Goal: Answer question/provide support

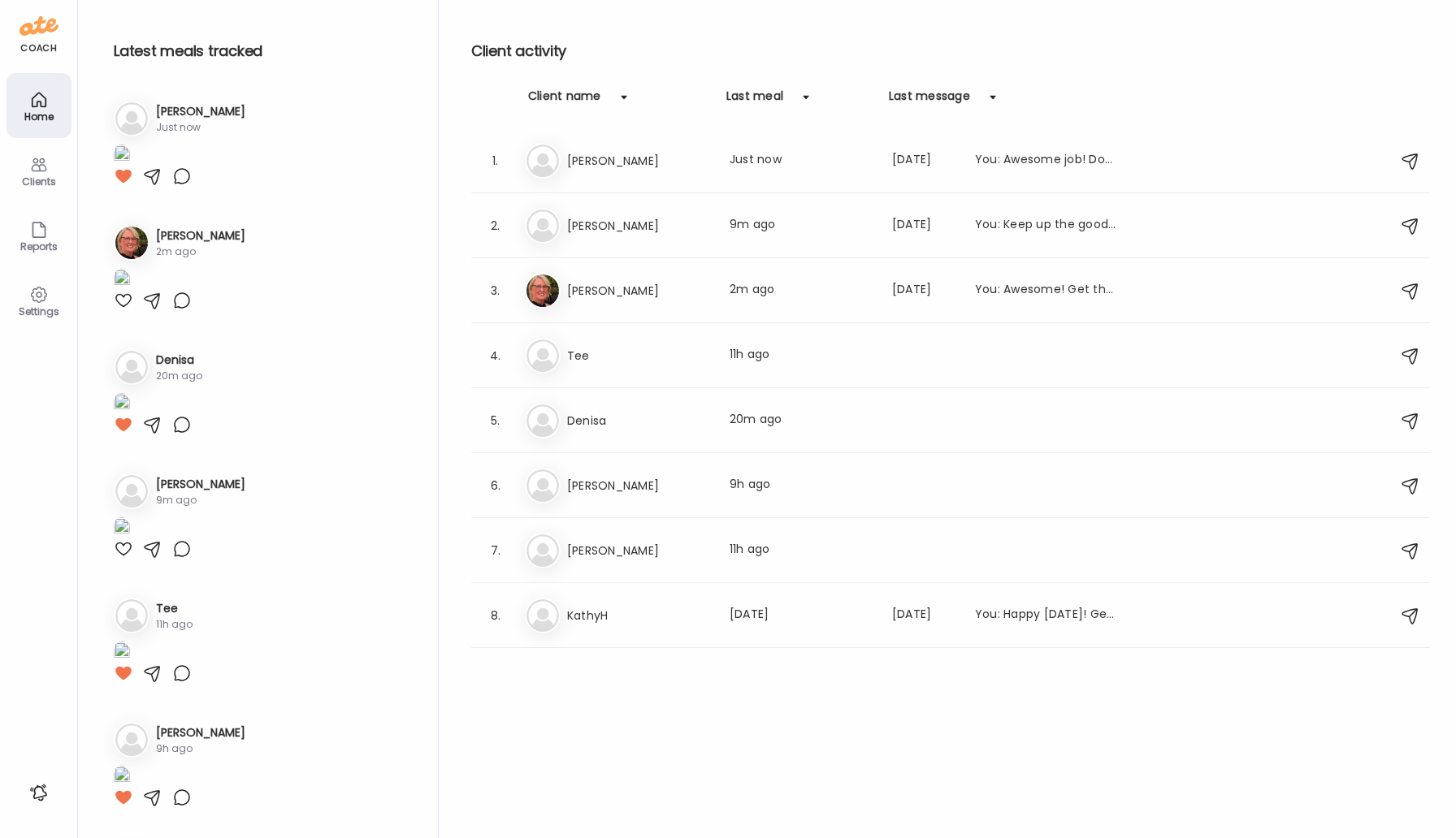
scroll to position [1796, 0]
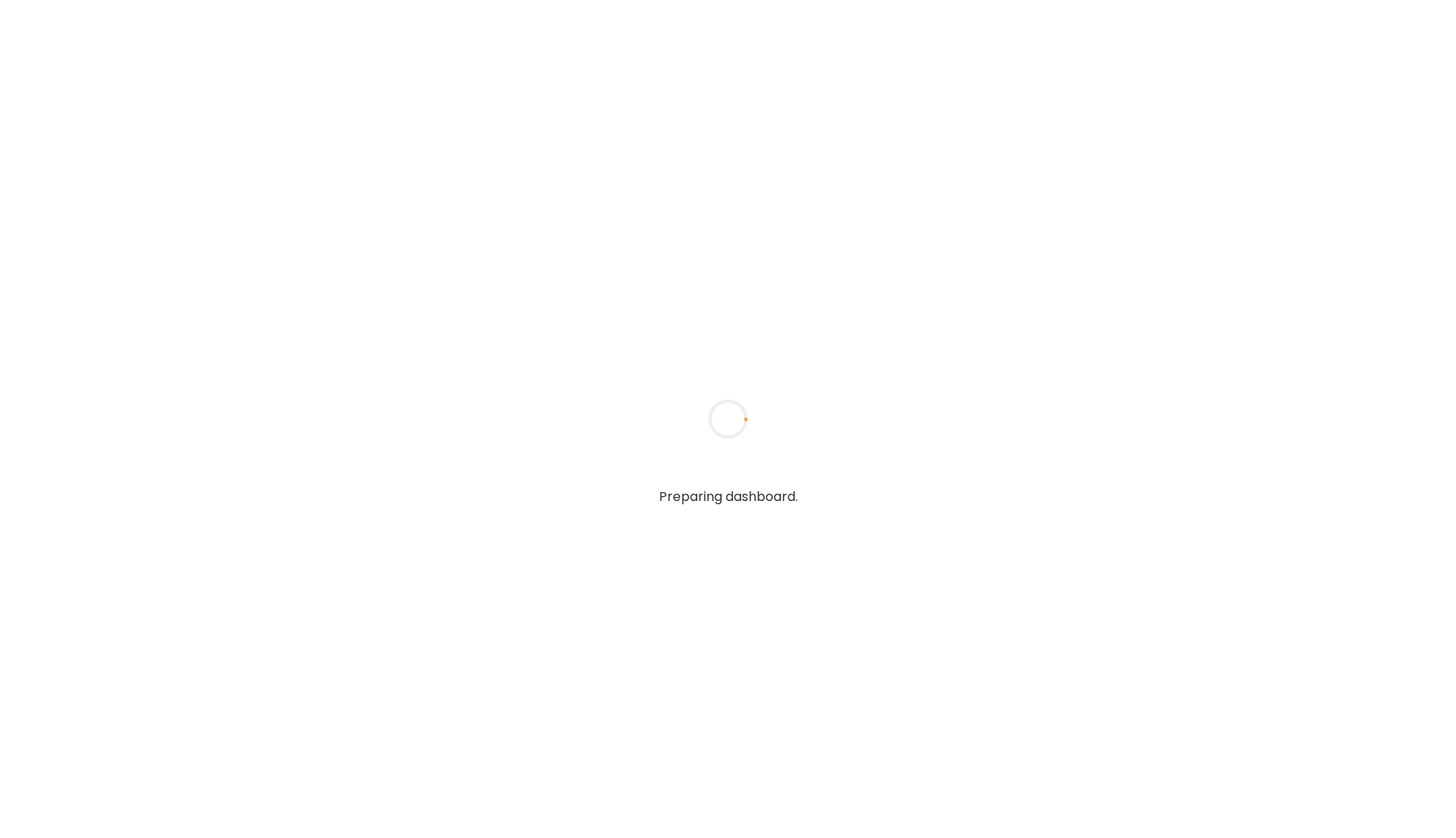
type input "*****"
type input "**********"
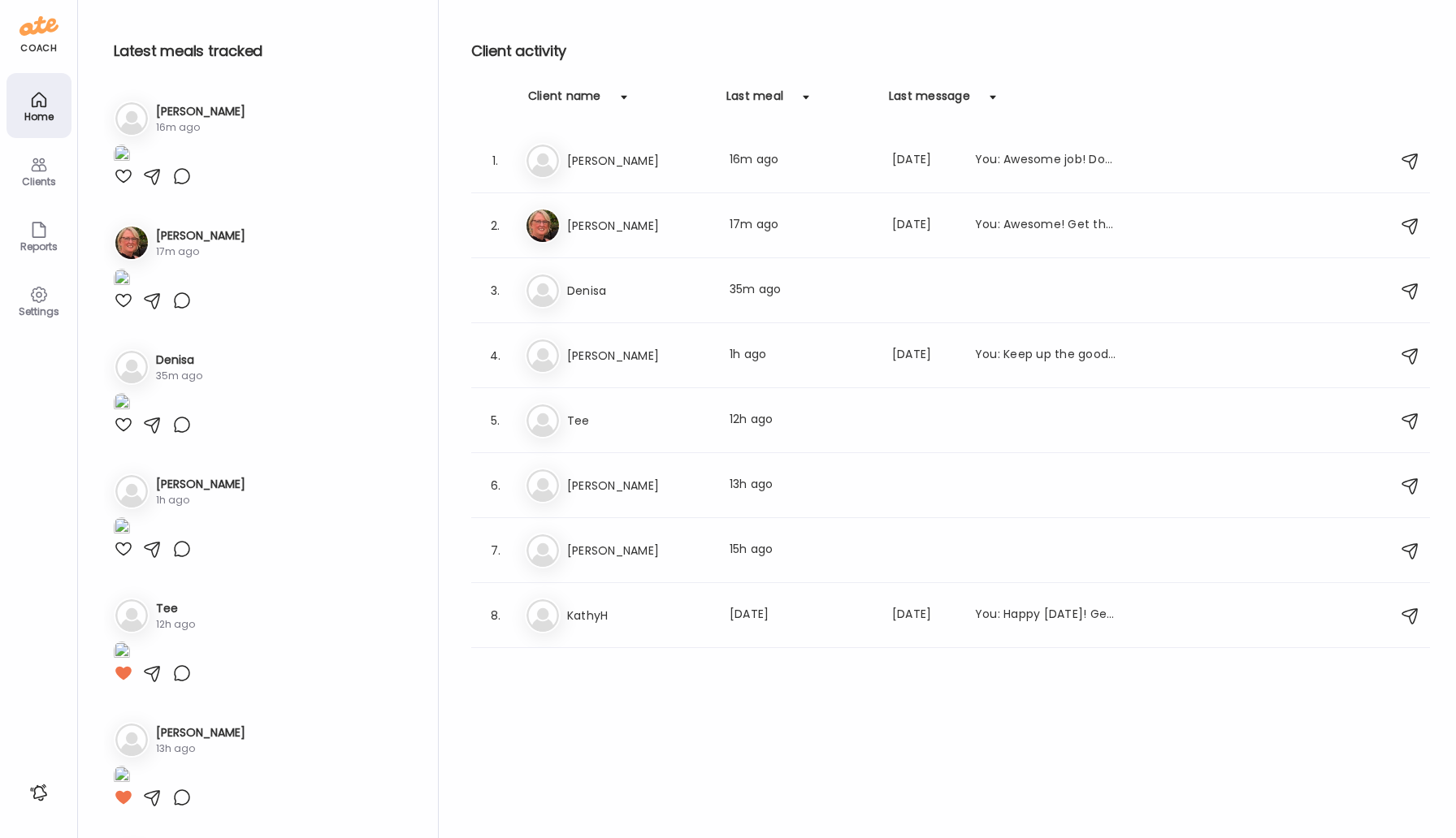
type input "**********"
click at [39, 173] on icon at bounding box center [39, 164] width 19 height 19
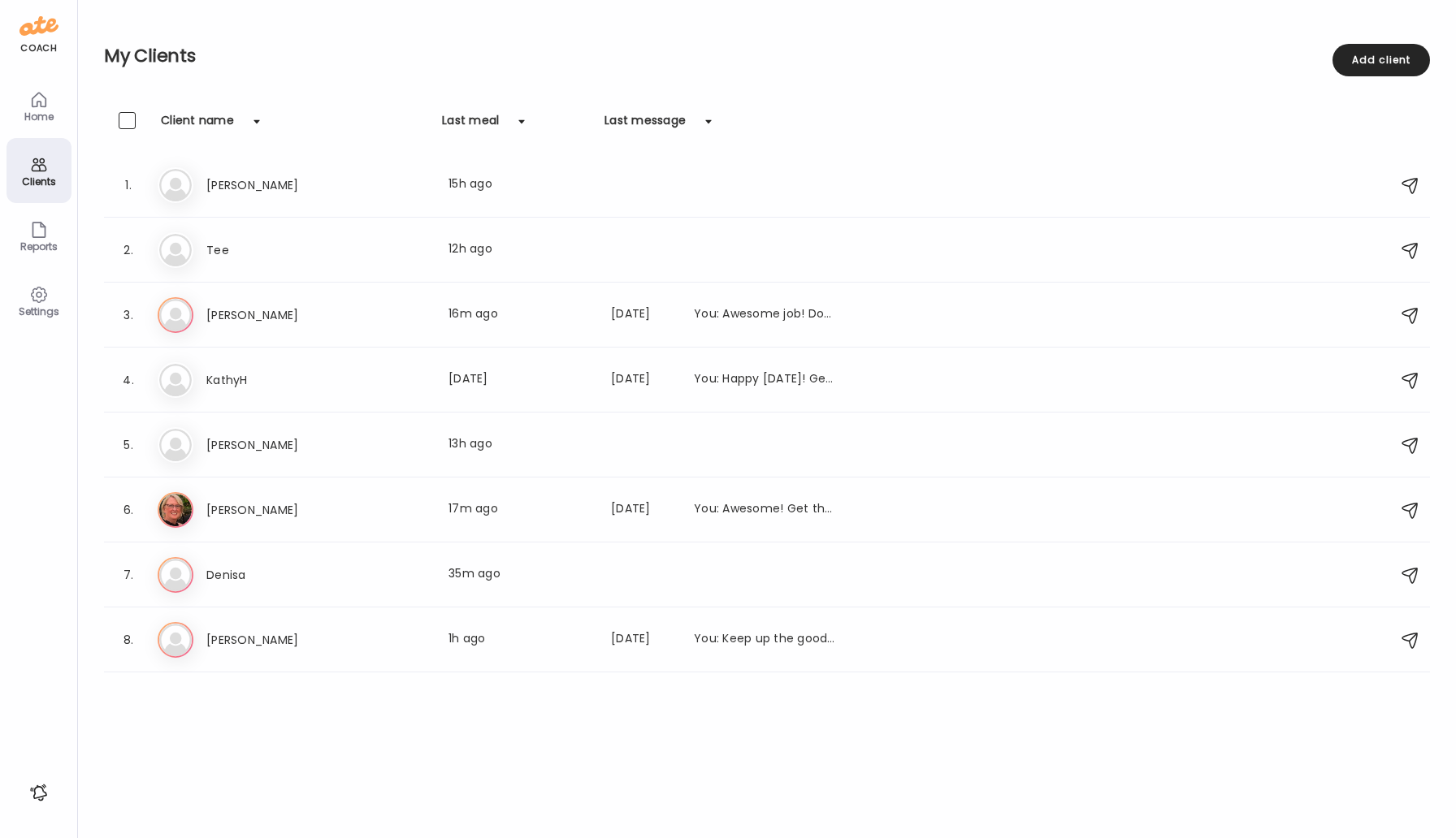
click at [29, 127] on div "Home" at bounding box center [39, 106] width 65 height 65
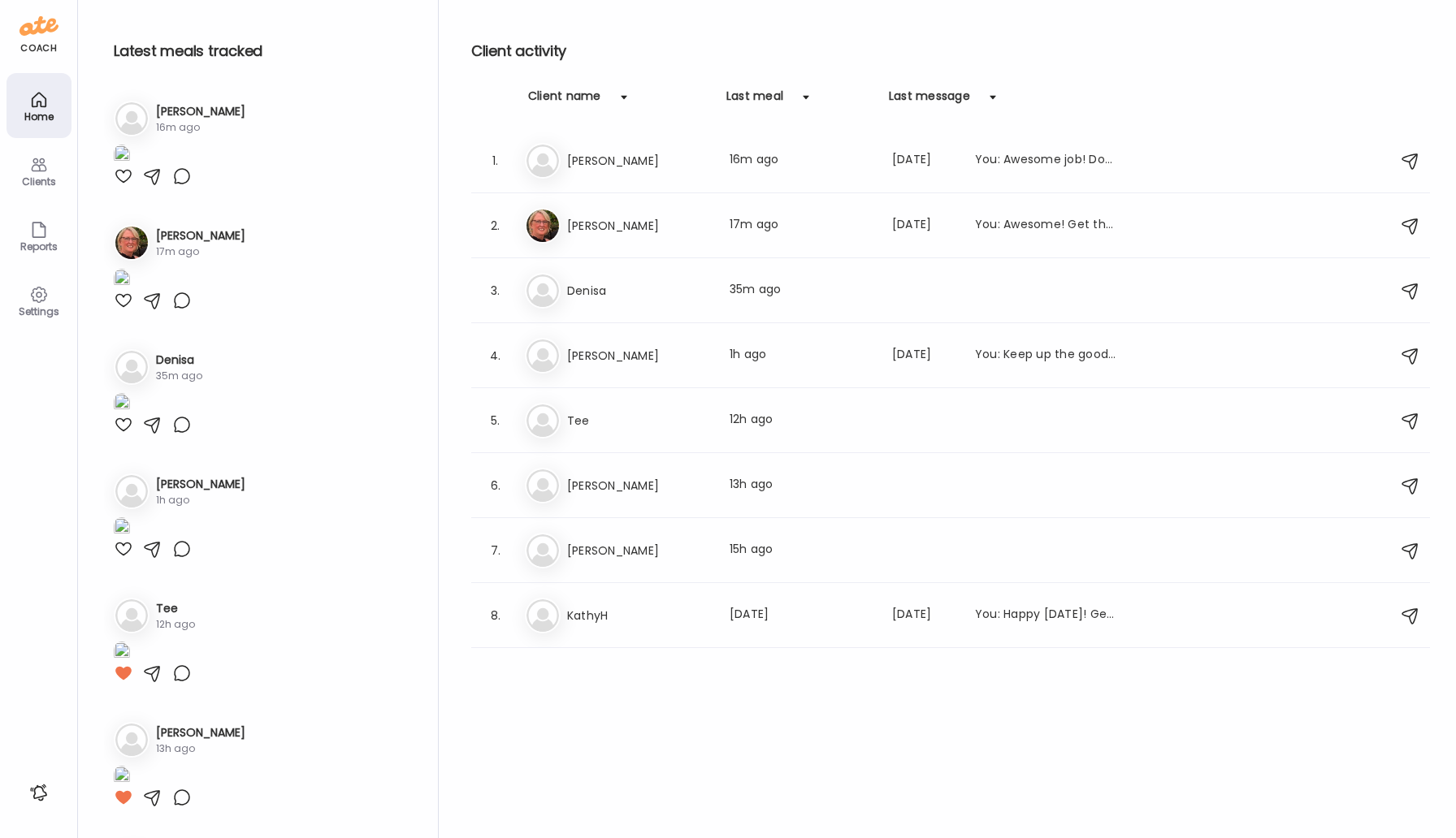
click at [38, 298] on icon at bounding box center [39, 295] width 19 height 19
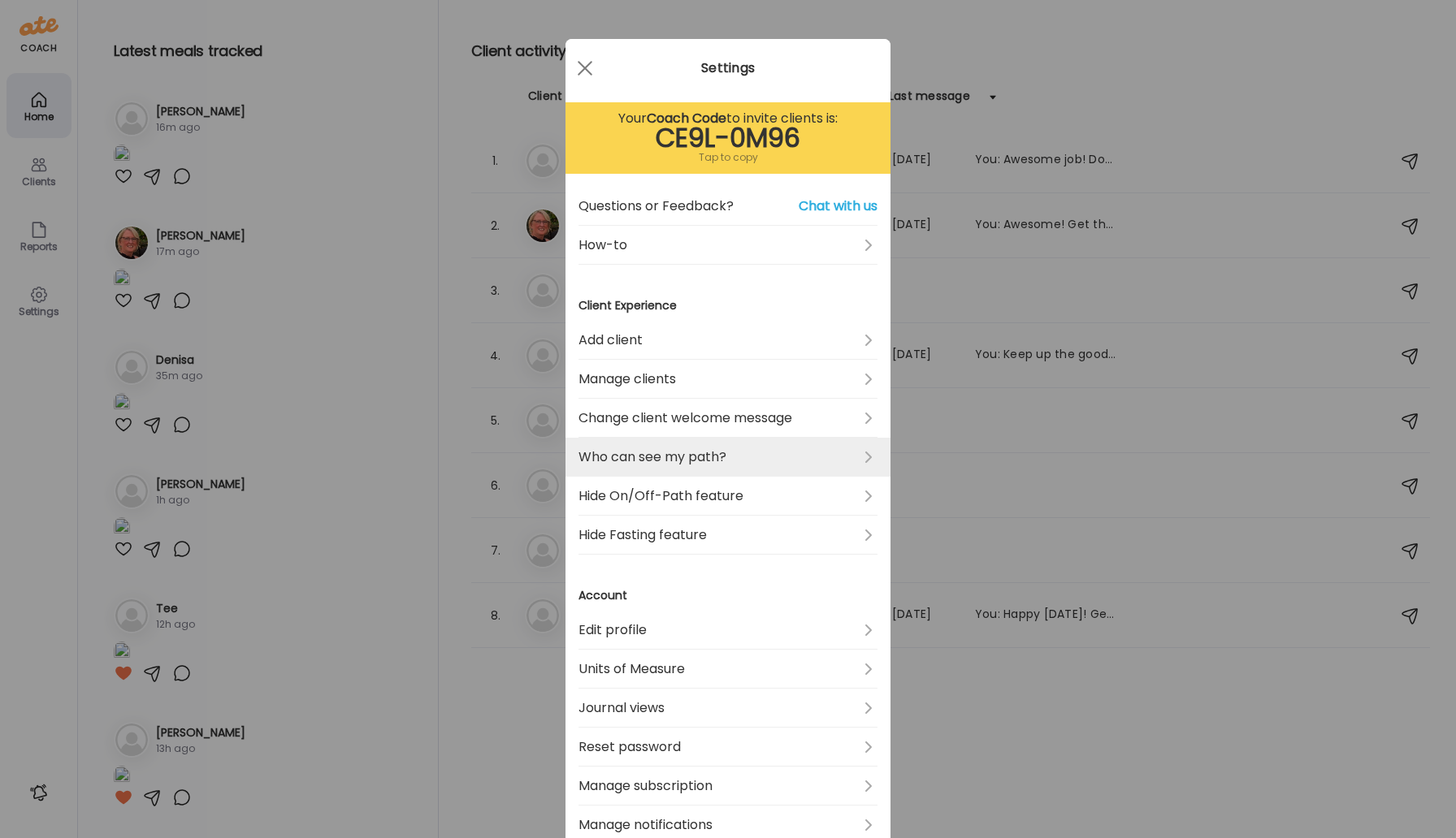
click at [710, 460] on link "Who can see my path?" at bounding box center [728, 457] width 299 height 39
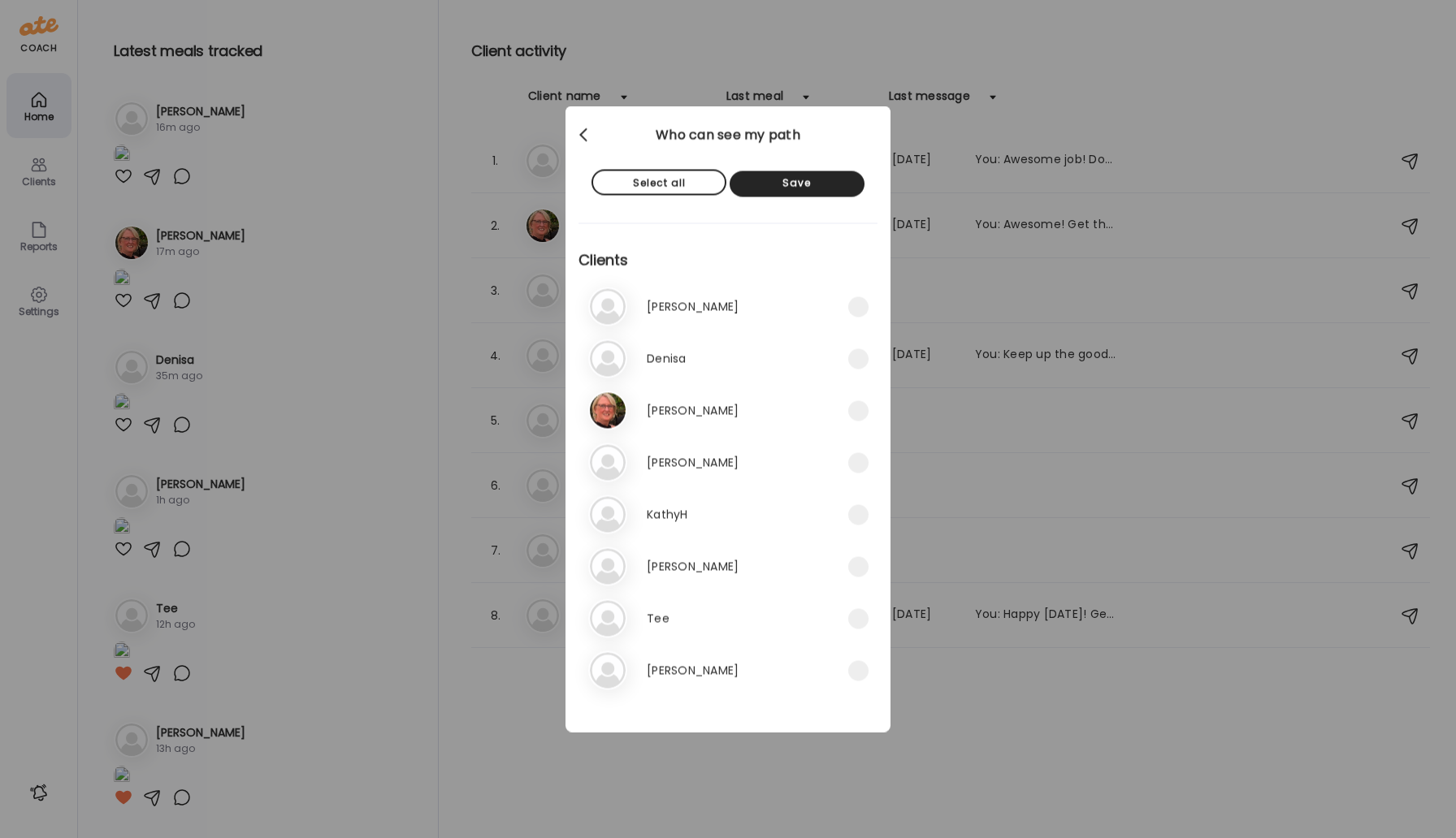
click at [581, 140] on div at bounding box center [584, 135] width 32 height 32
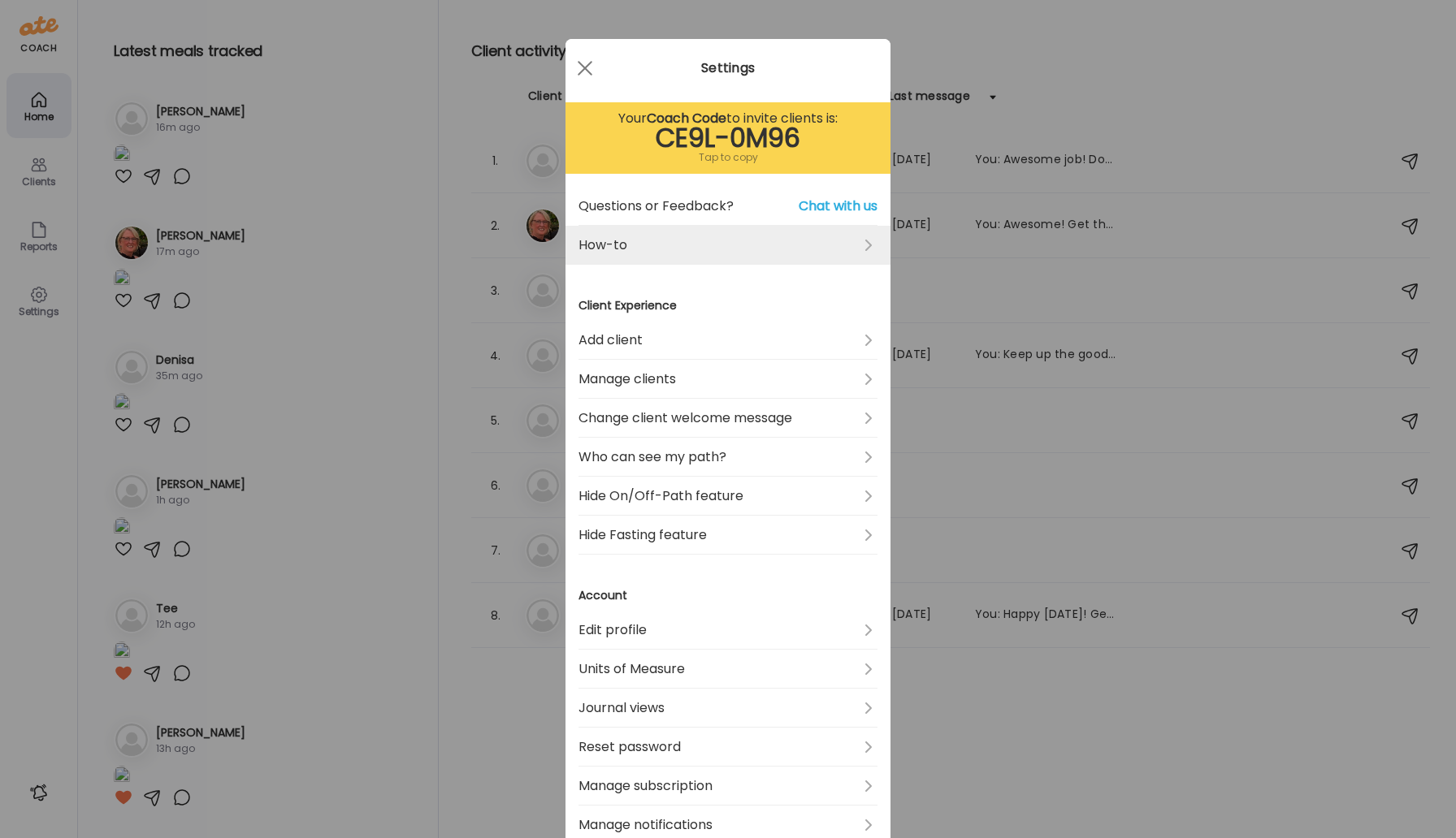
click at [631, 260] on link "How-to" at bounding box center [728, 246] width 299 height 39
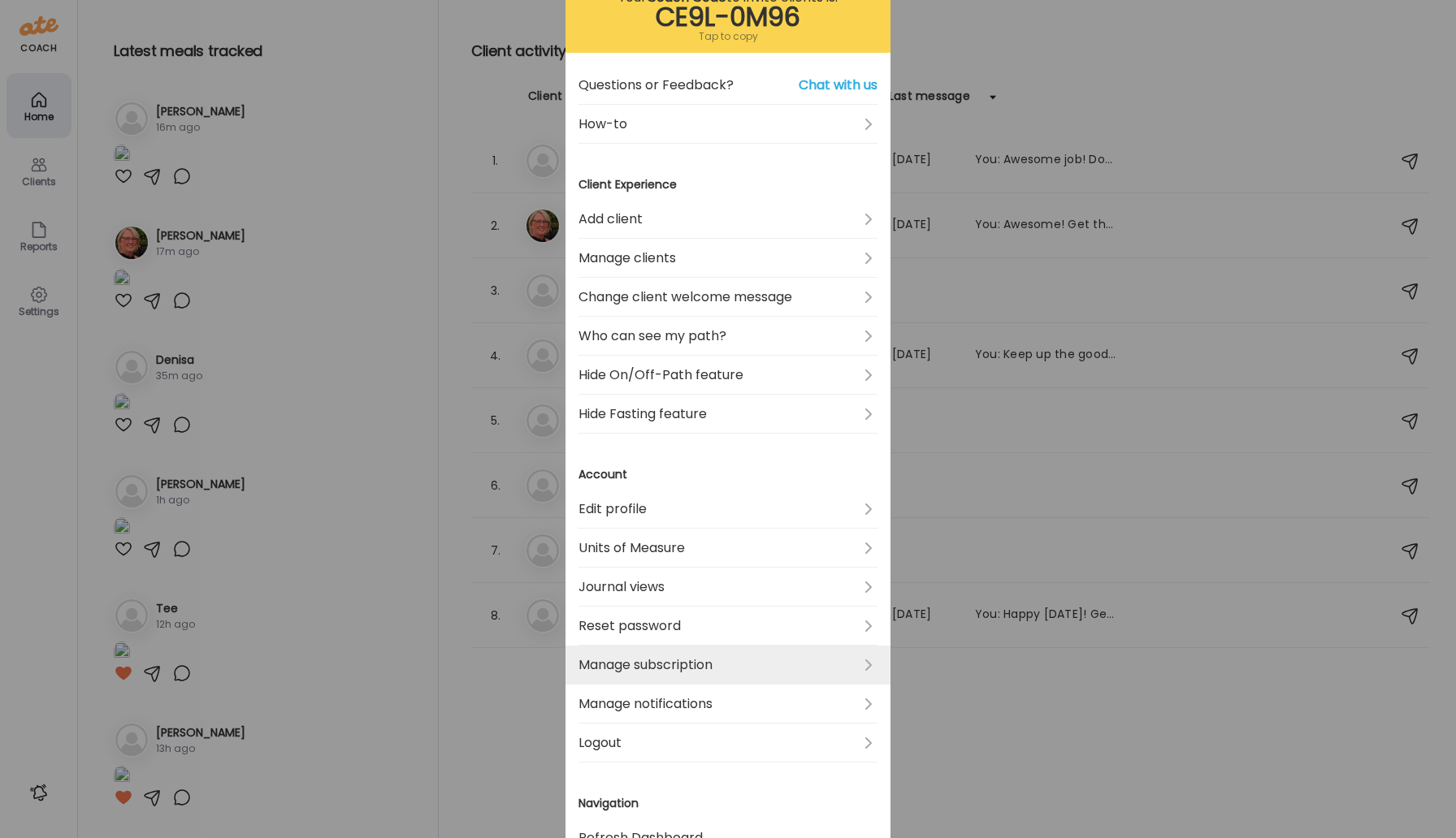
scroll to position [119, 0]
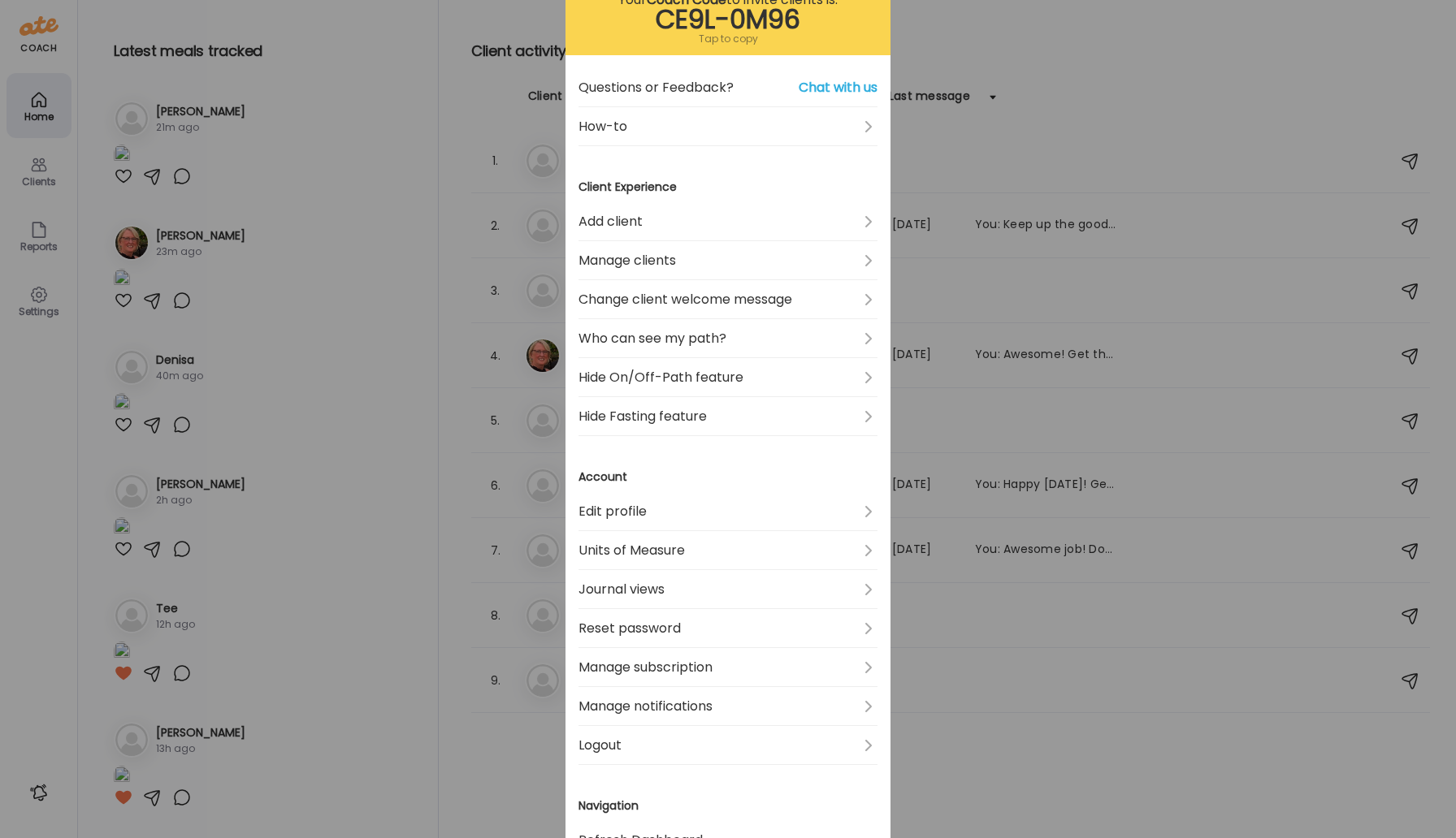
click at [1062, 134] on div "Ate Coach Dashboard Wahoo! It’s official Take a moment to set up your Coach Pro…" at bounding box center [728, 419] width 1456 height 838
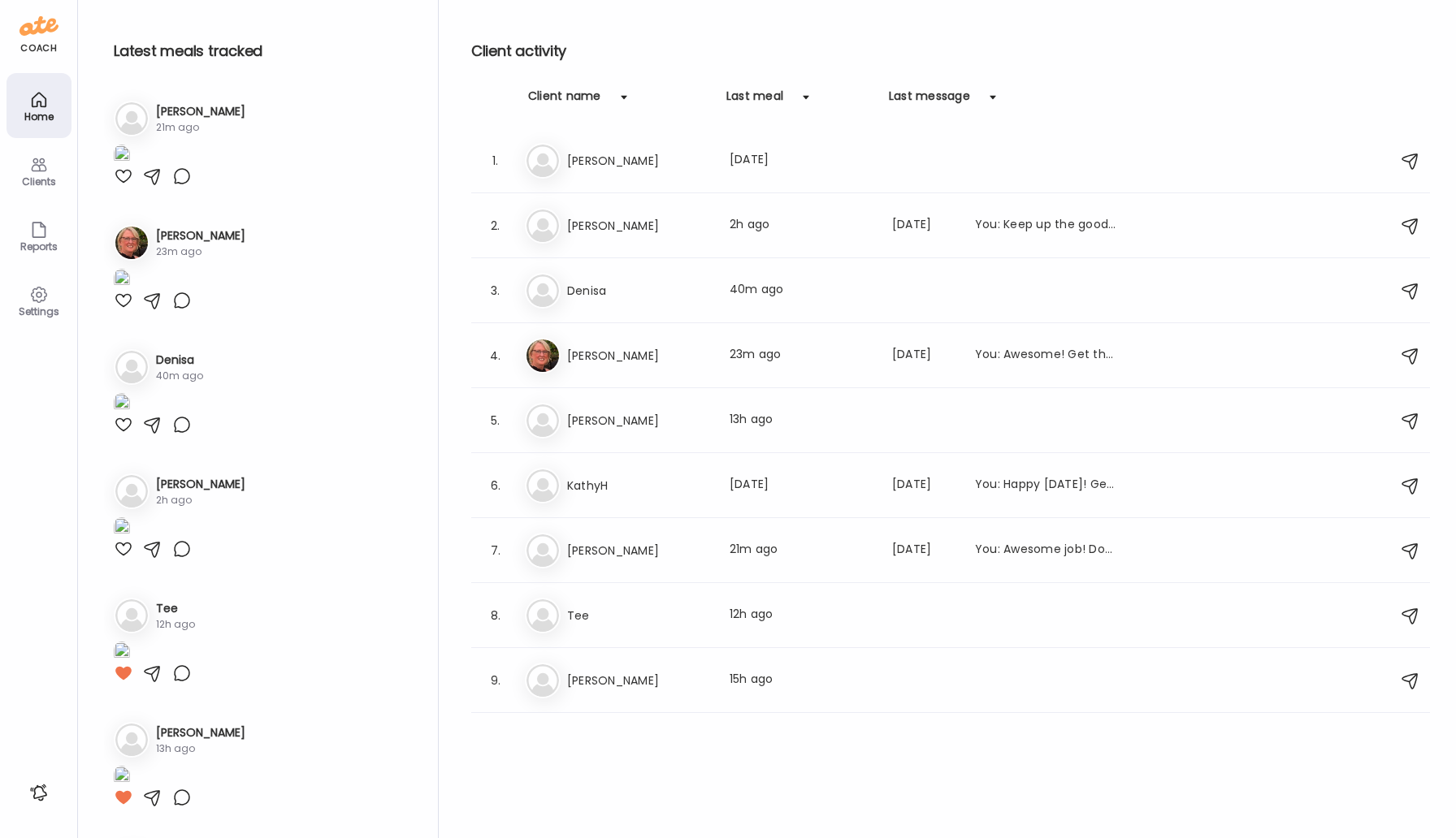
click at [42, 108] on icon at bounding box center [39, 99] width 19 height 19
click at [571, 293] on h3 "Denisa" at bounding box center [639, 290] width 143 height 19
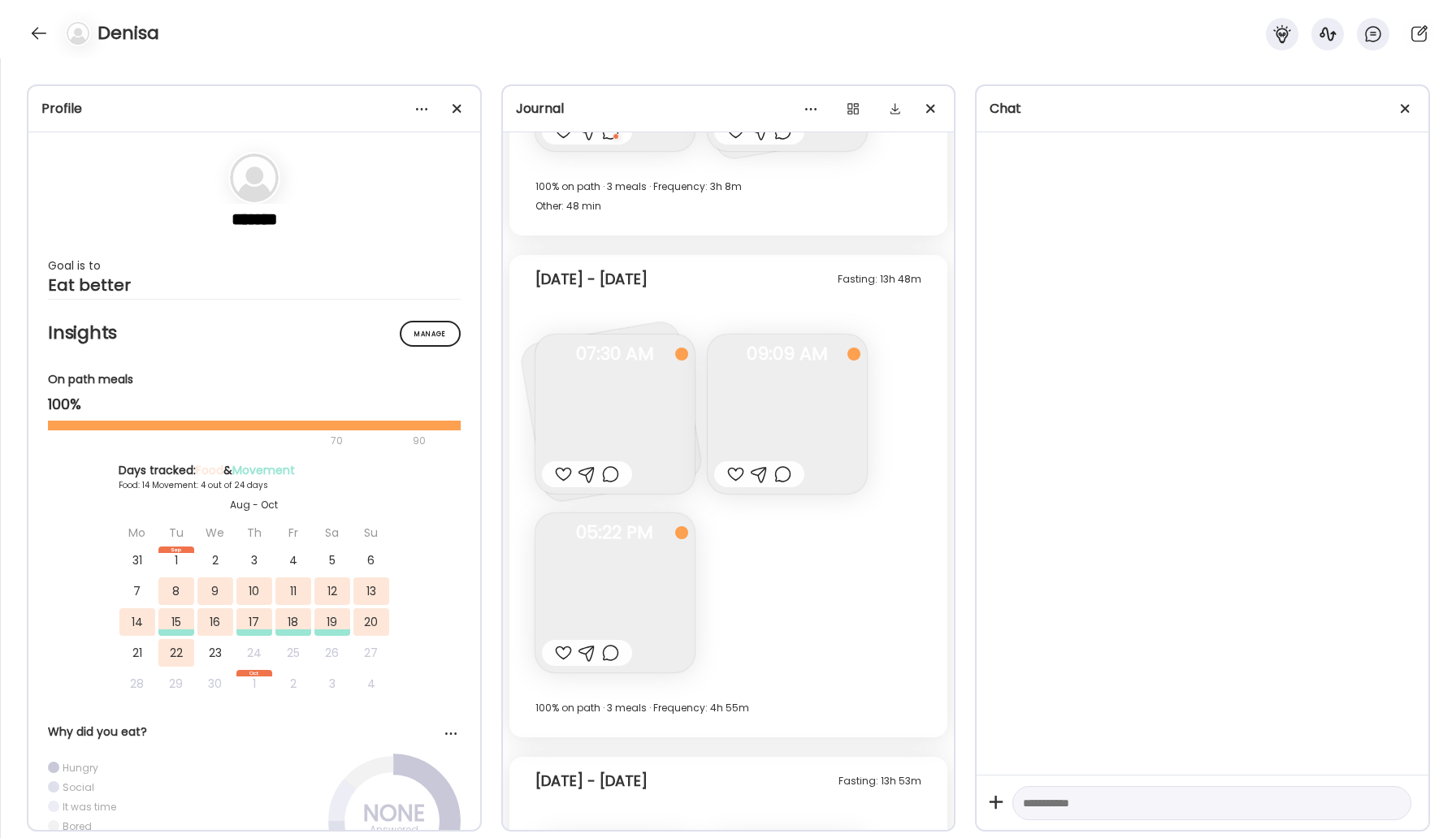
scroll to position [6215, 0]
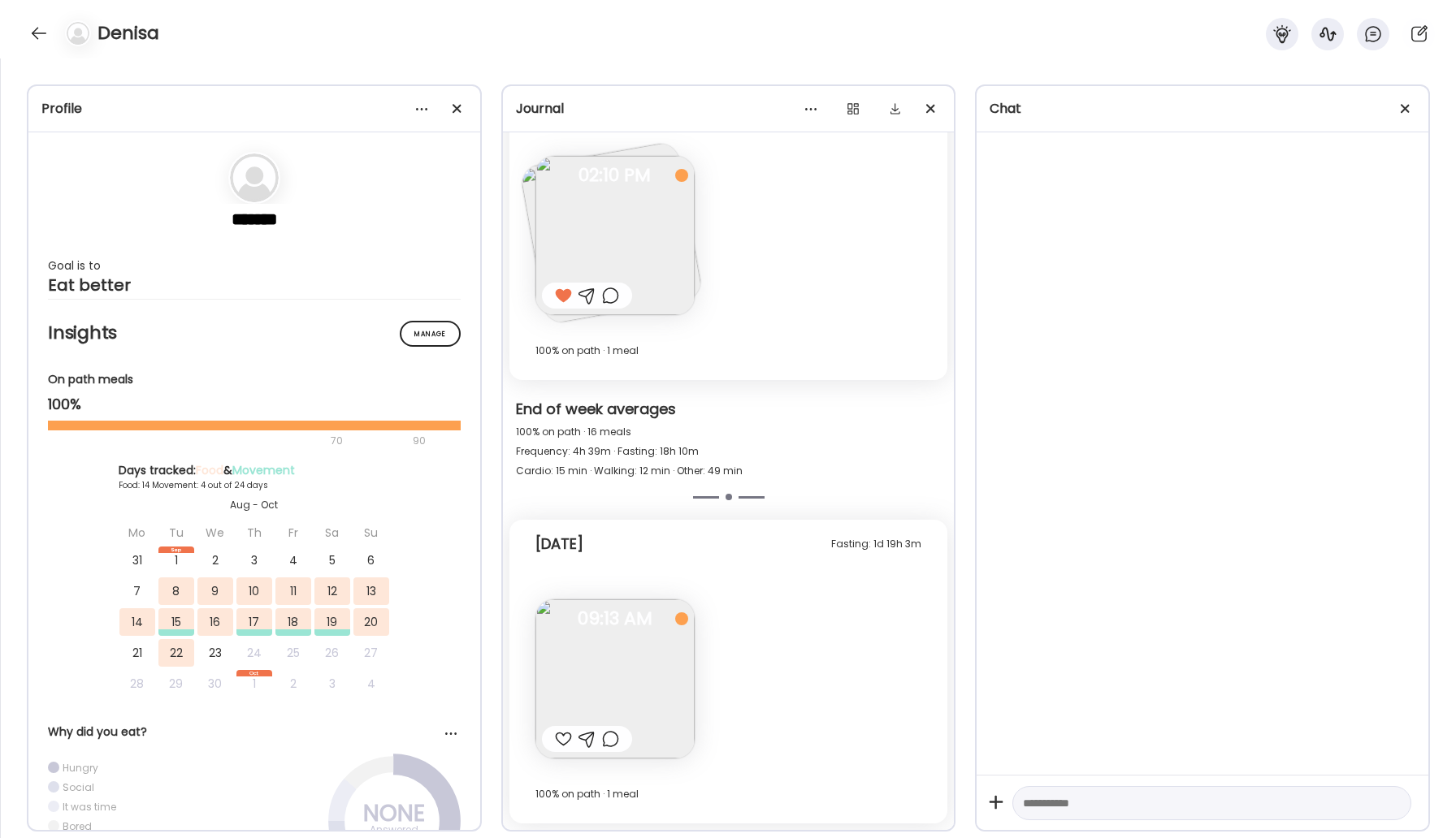
click at [635, 649] on img at bounding box center [615, 679] width 160 height 159
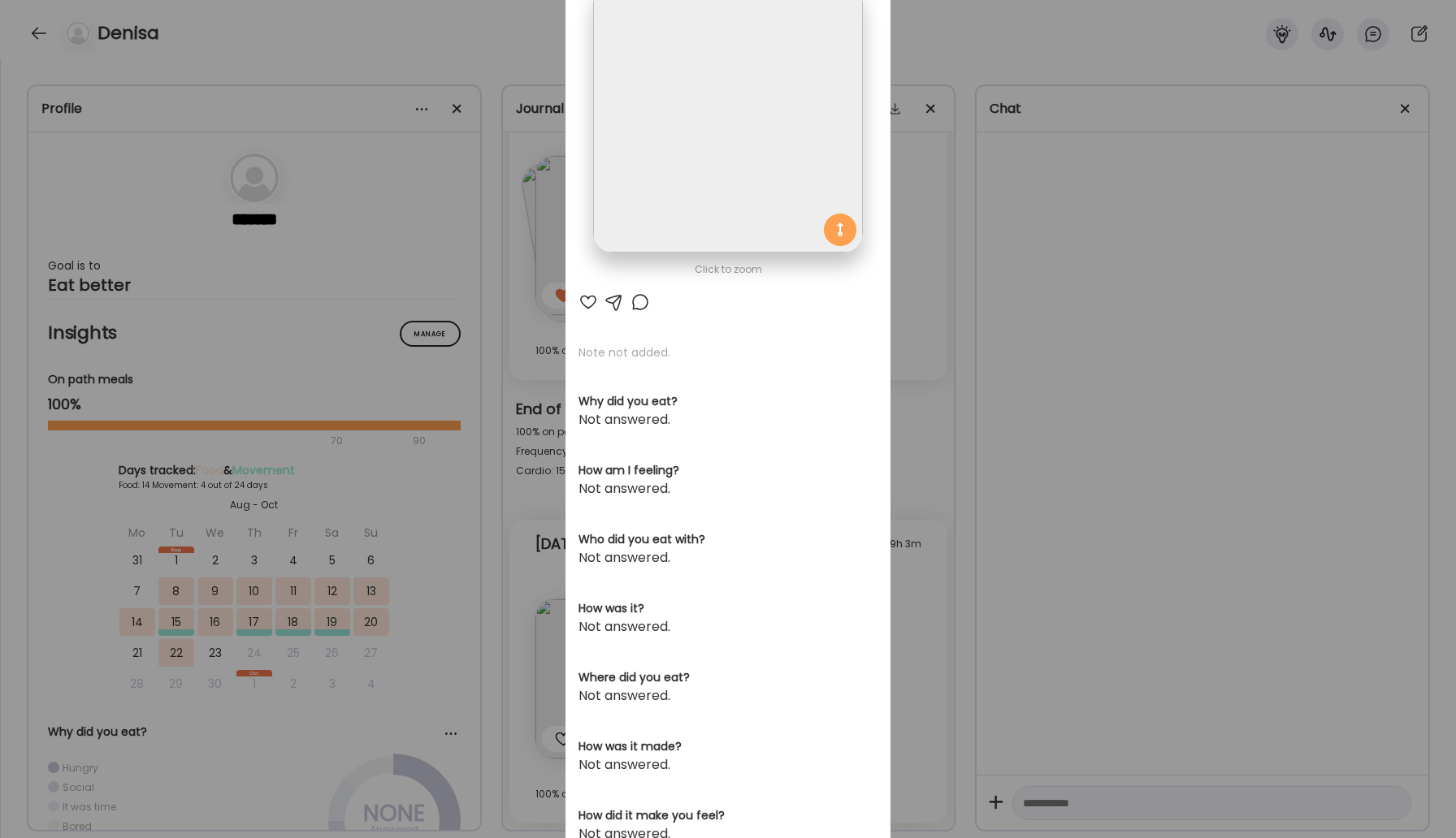
click at [583, 298] on div at bounding box center [588, 301] width 19 height 19
click at [633, 306] on div at bounding box center [640, 301] width 19 height 19
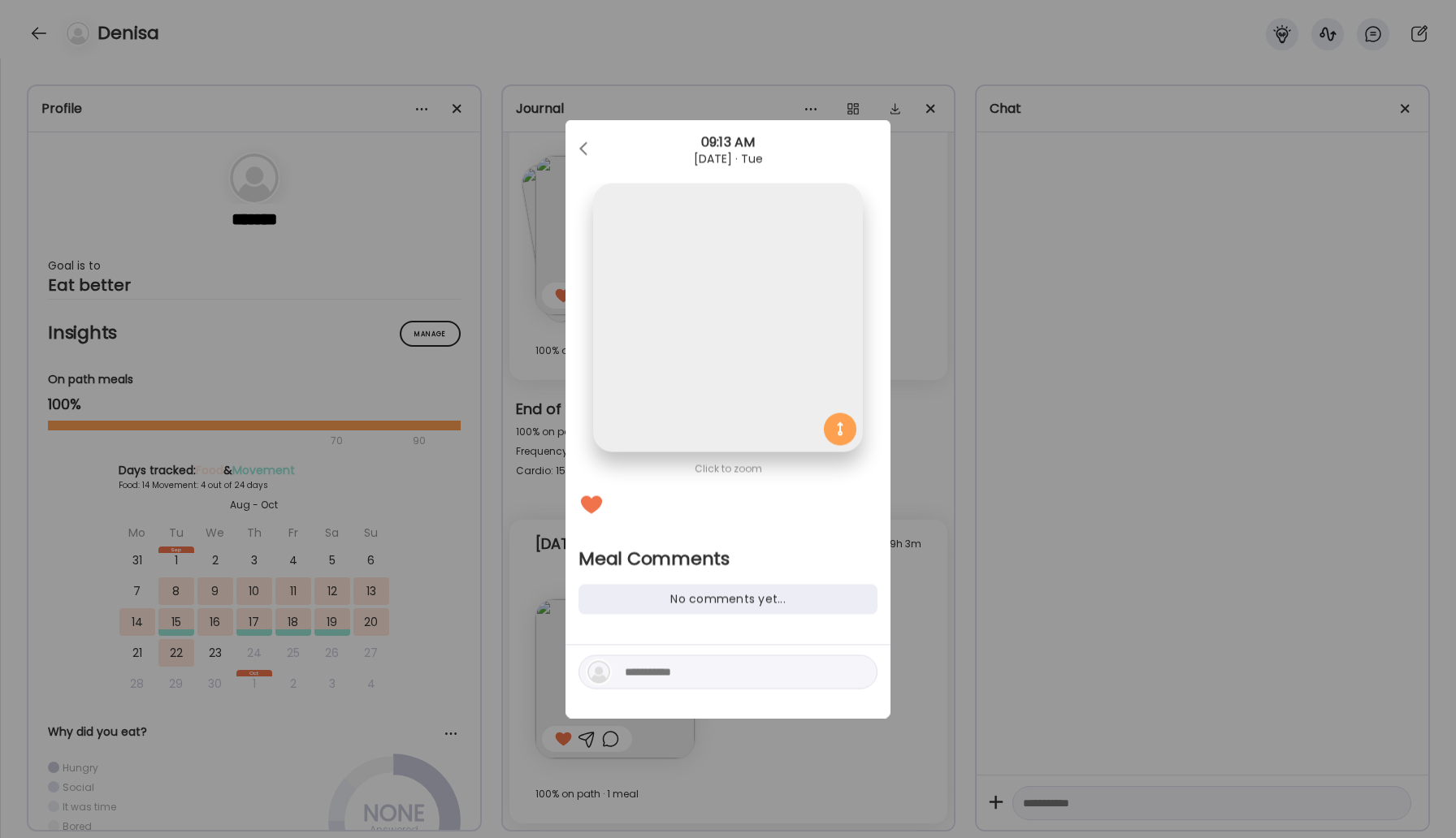
scroll to position [0, 0]
click at [694, 677] on textarea at bounding box center [734, 672] width 220 height 19
type textarea "**********"
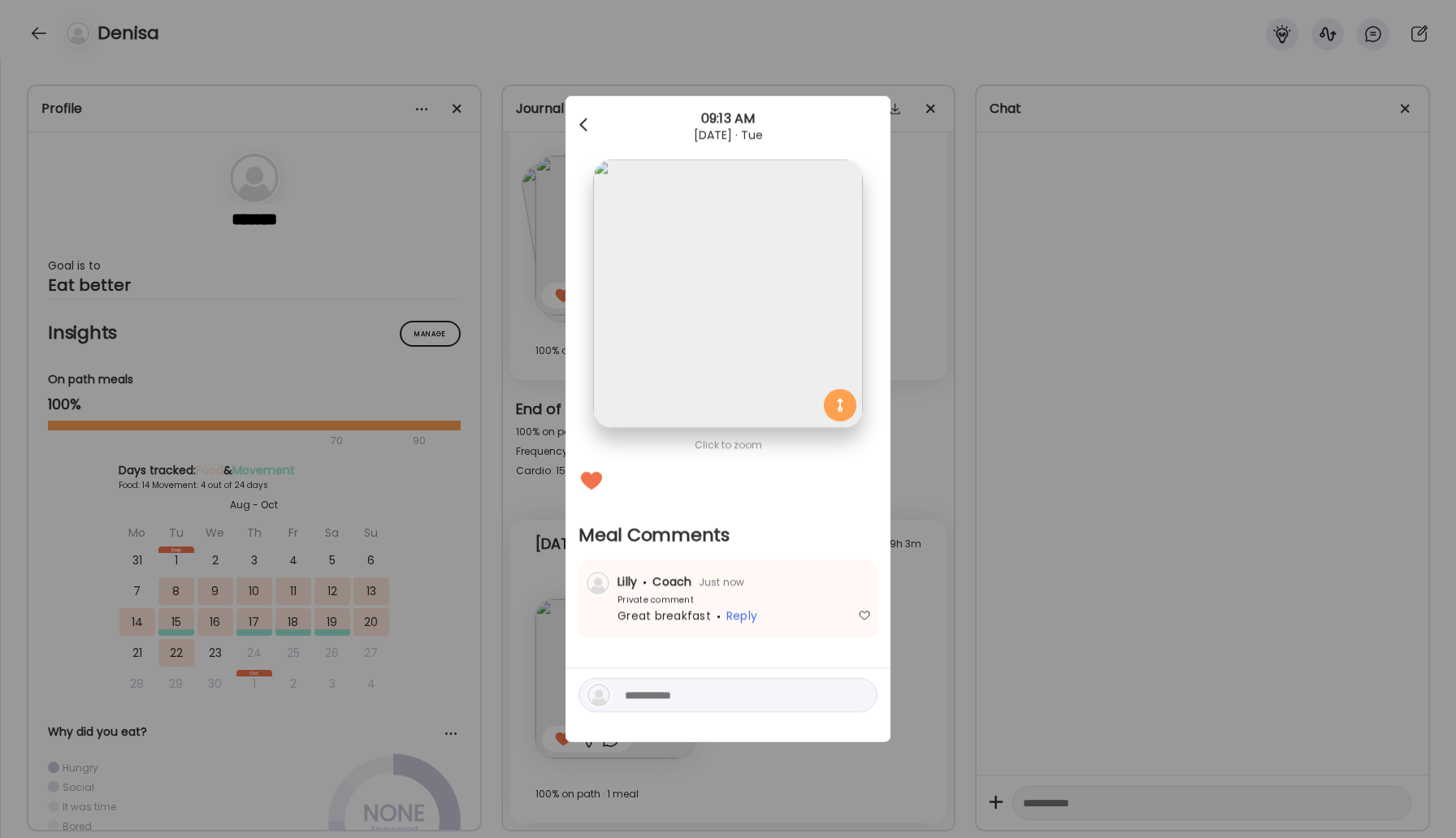
click at [580, 121] on div at bounding box center [584, 124] width 32 height 32
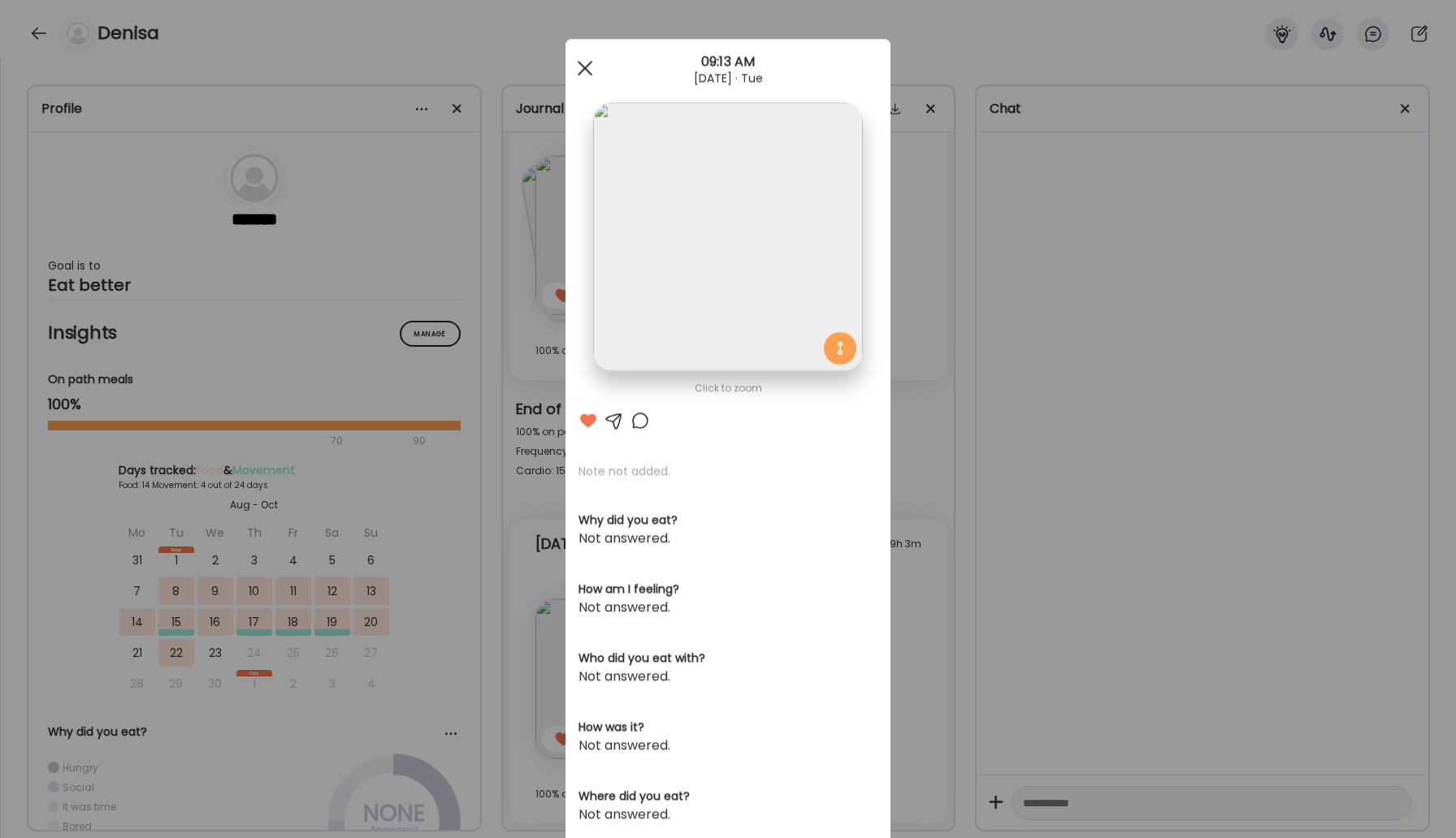
click at [587, 67] on span at bounding box center [585, 69] width 15 height 15
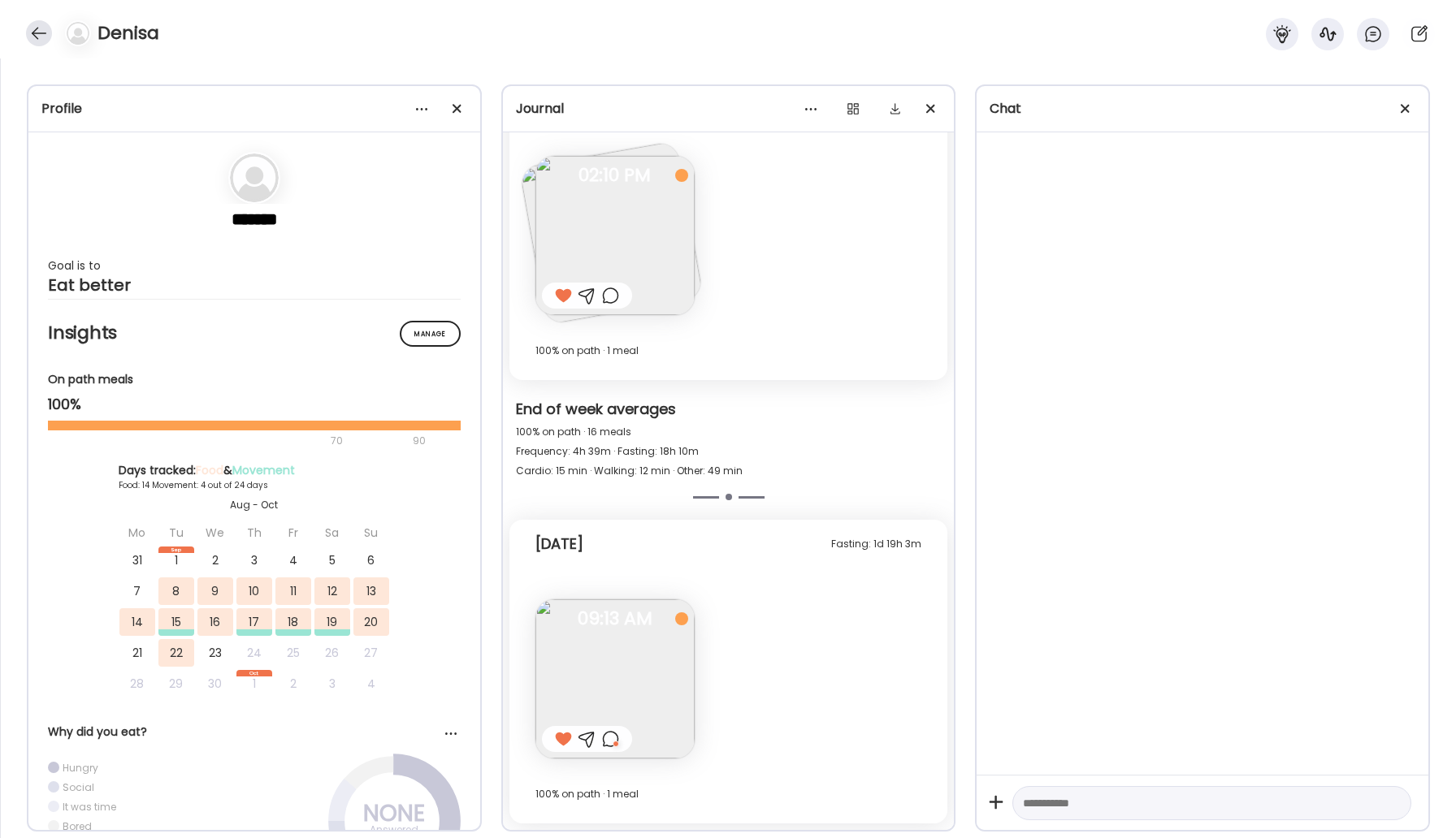
click at [41, 36] on div at bounding box center [39, 33] width 26 height 26
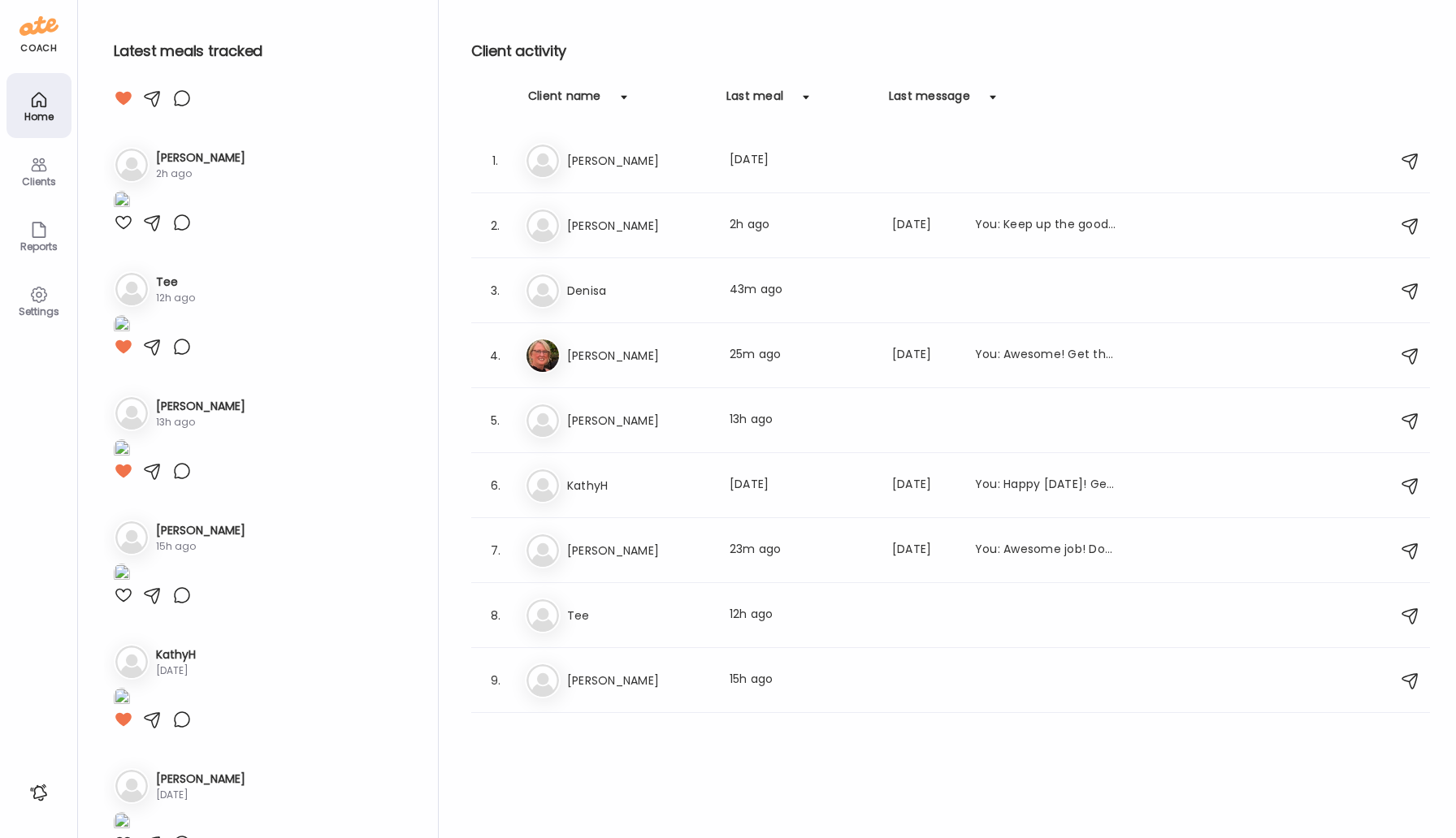
scroll to position [305, 0]
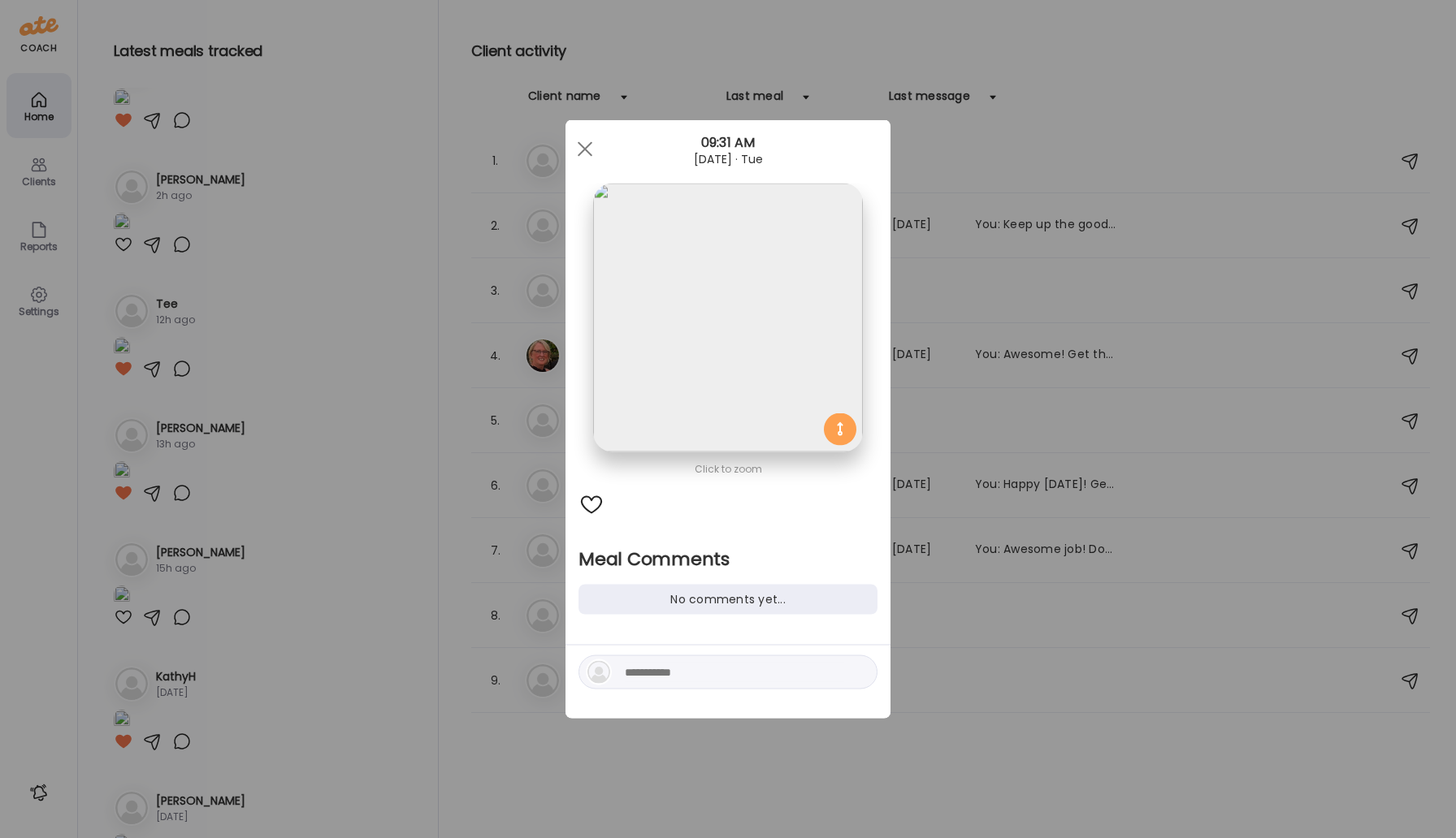
click at [683, 682] on div at bounding box center [728, 672] width 299 height 34
click at [676, 672] on textarea at bounding box center [734, 672] width 220 height 19
type textarea "**********"
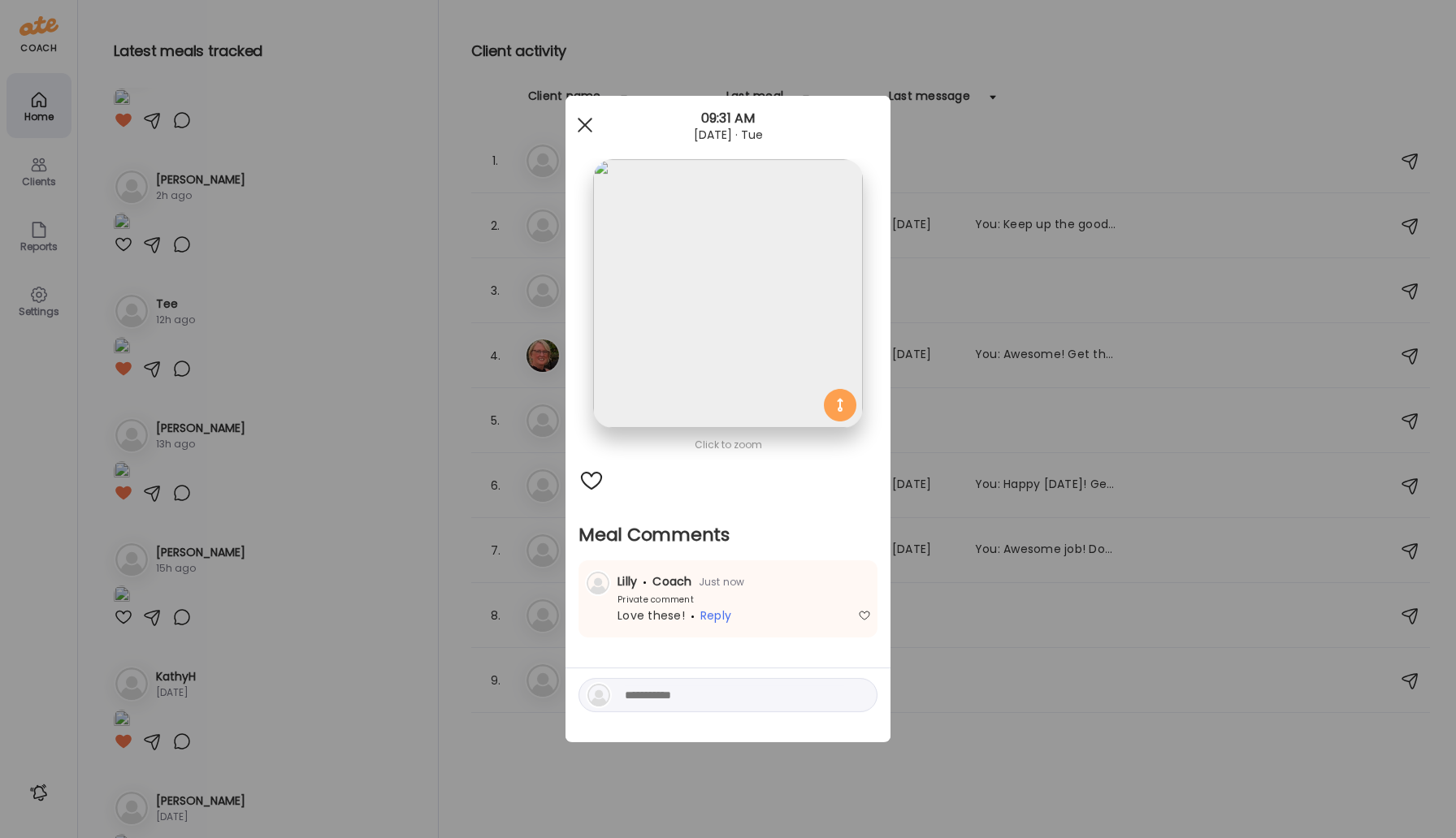
click at [589, 126] on div at bounding box center [584, 124] width 32 height 32
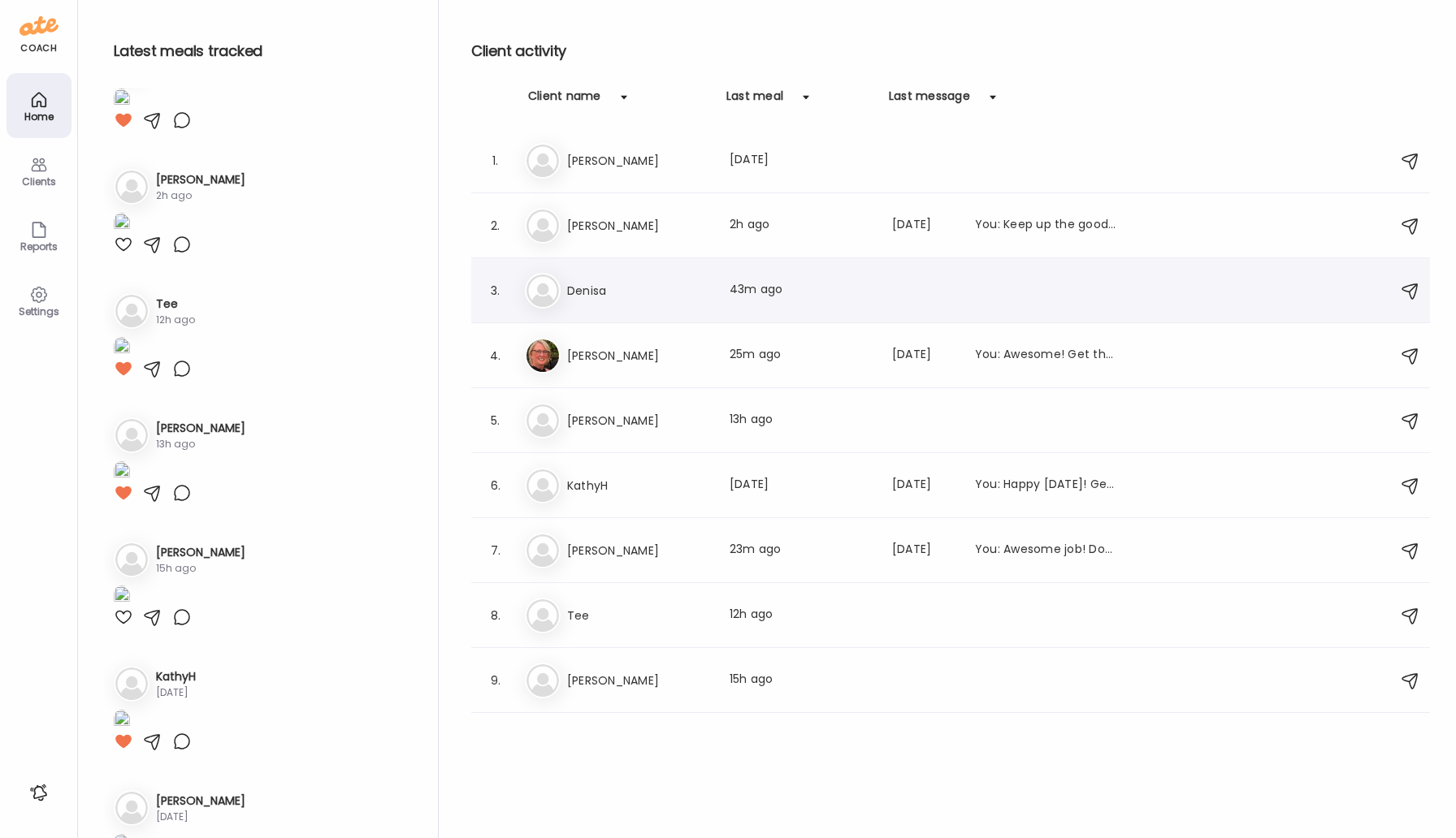
click at [594, 288] on h3 "Denisa" at bounding box center [639, 290] width 143 height 19
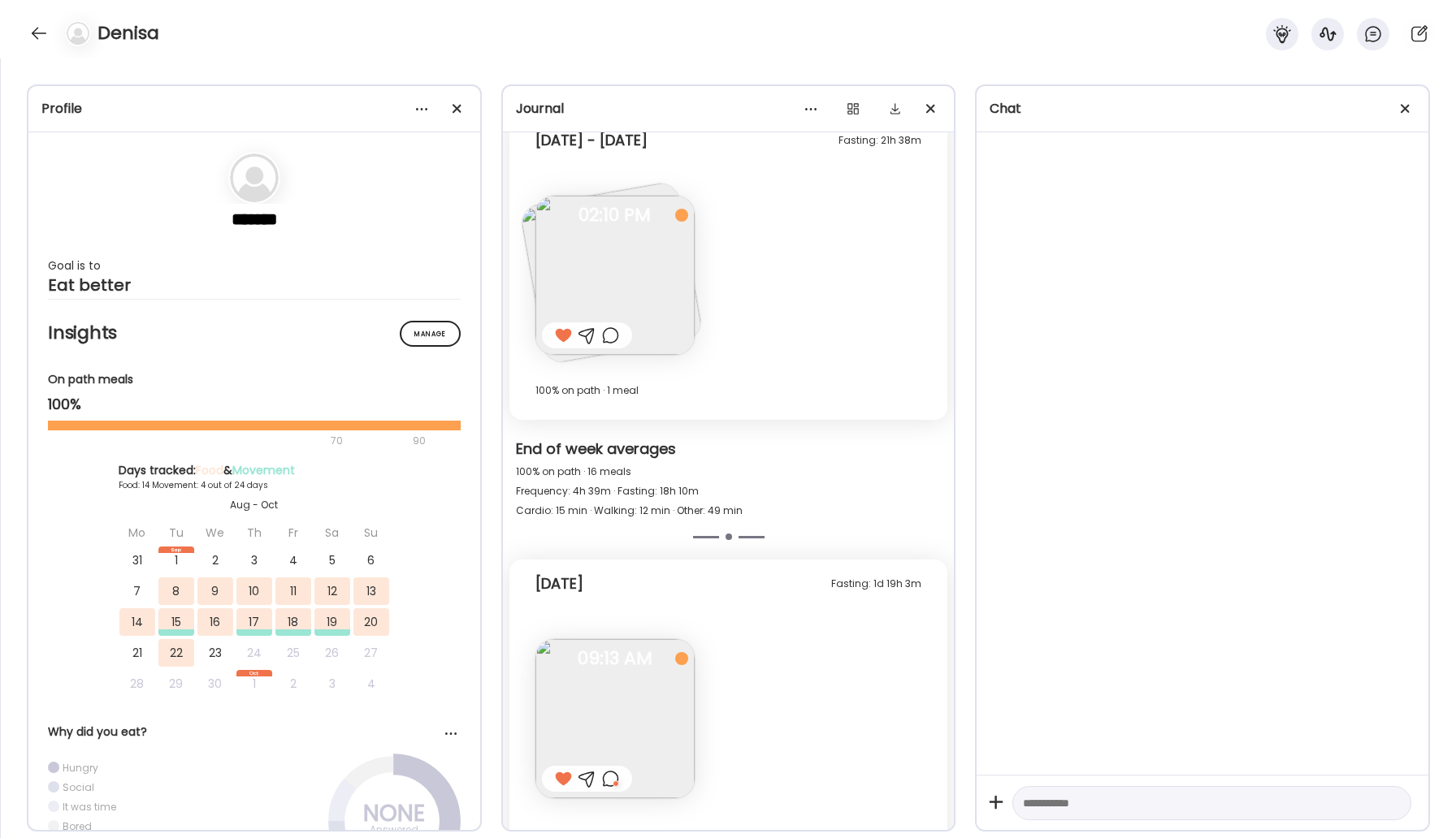
scroll to position [6215, 0]
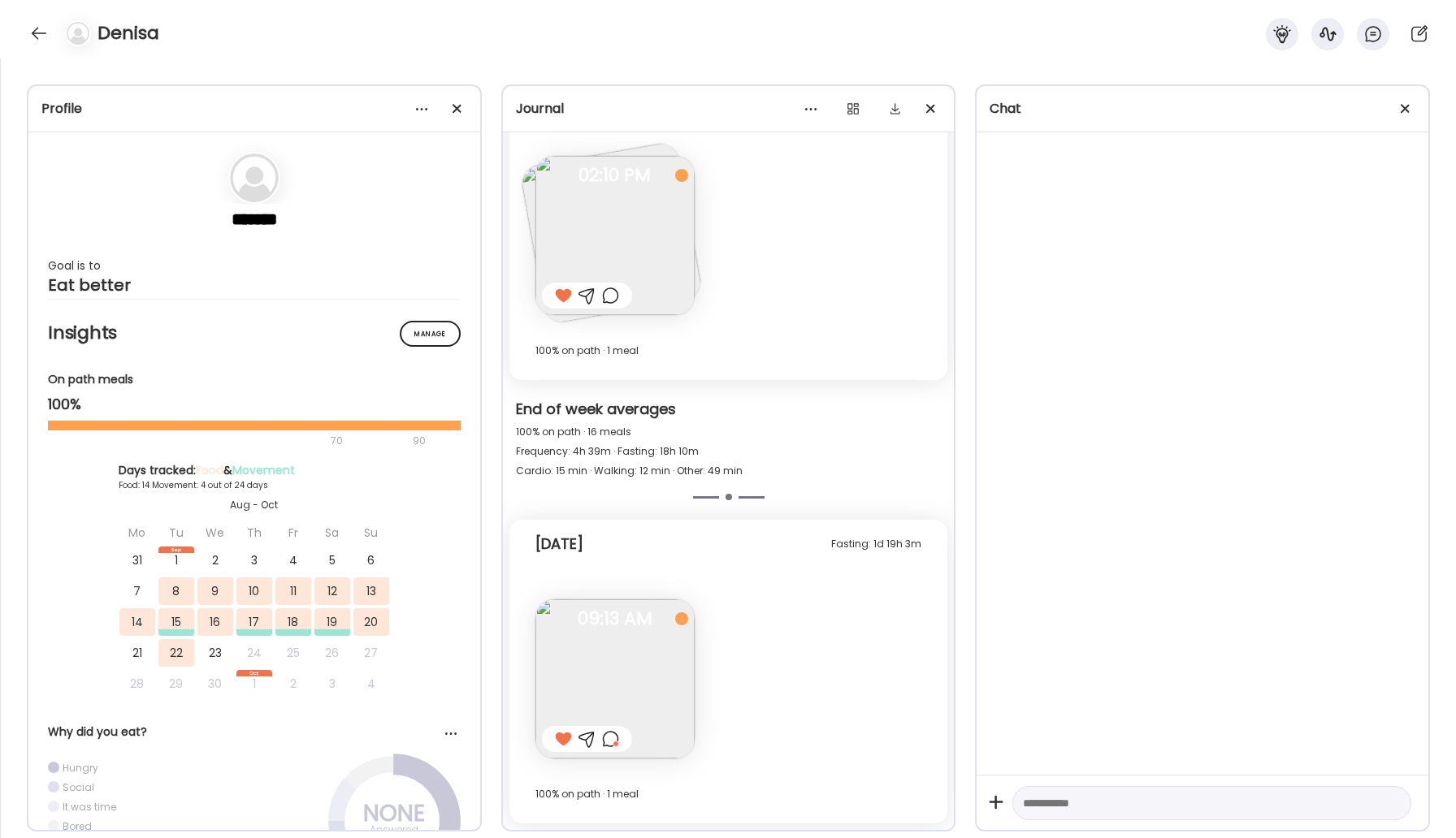
click at [24, 34] on div "Denisa" at bounding box center [728, 29] width 1456 height 58
click at [38, 33] on div at bounding box center [39, 33] width 26 height 26
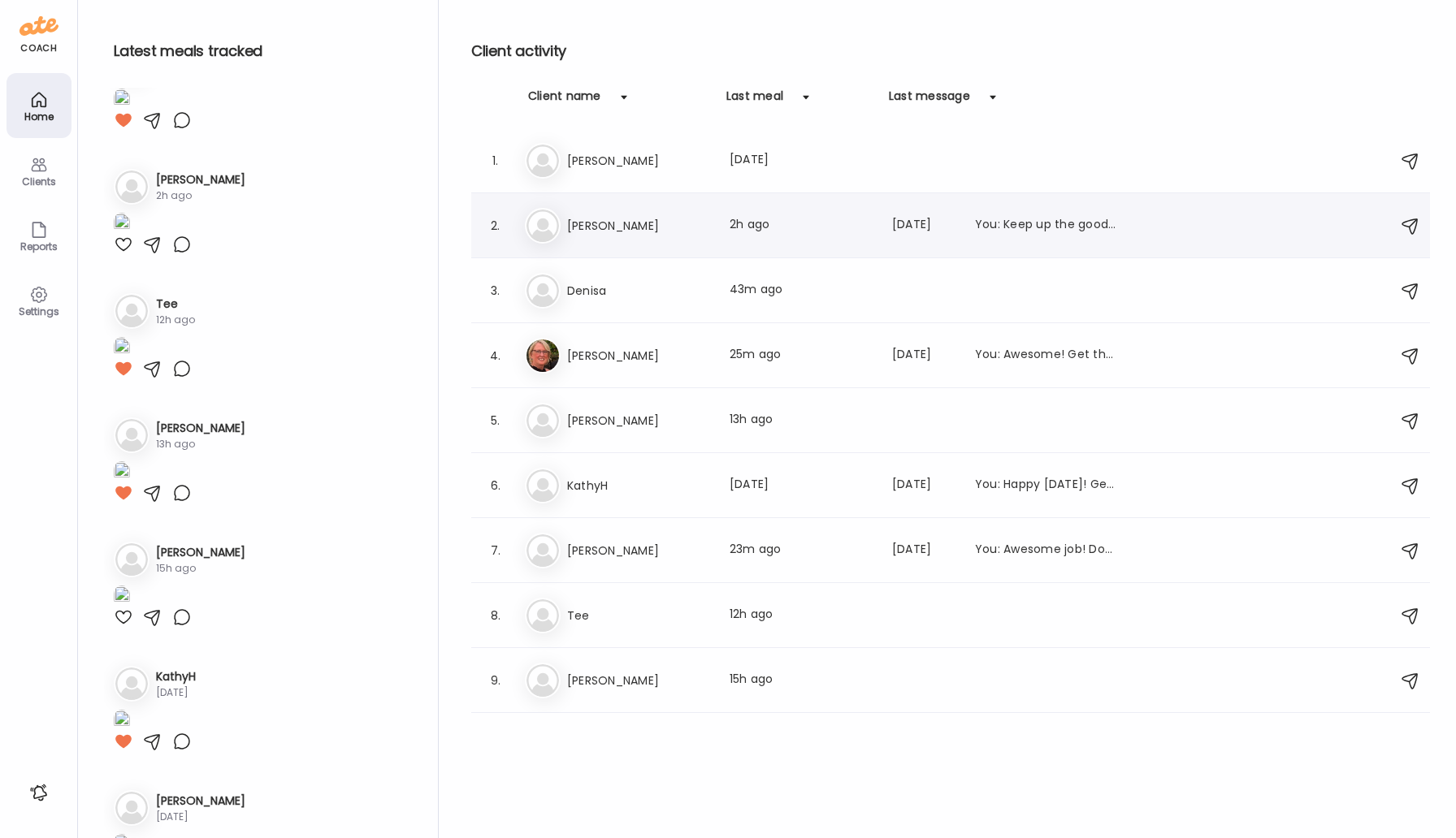
click at [640, 226] on h3 "[PERSON_NAME]" at bounding box center [639, 225] width 143 height 19
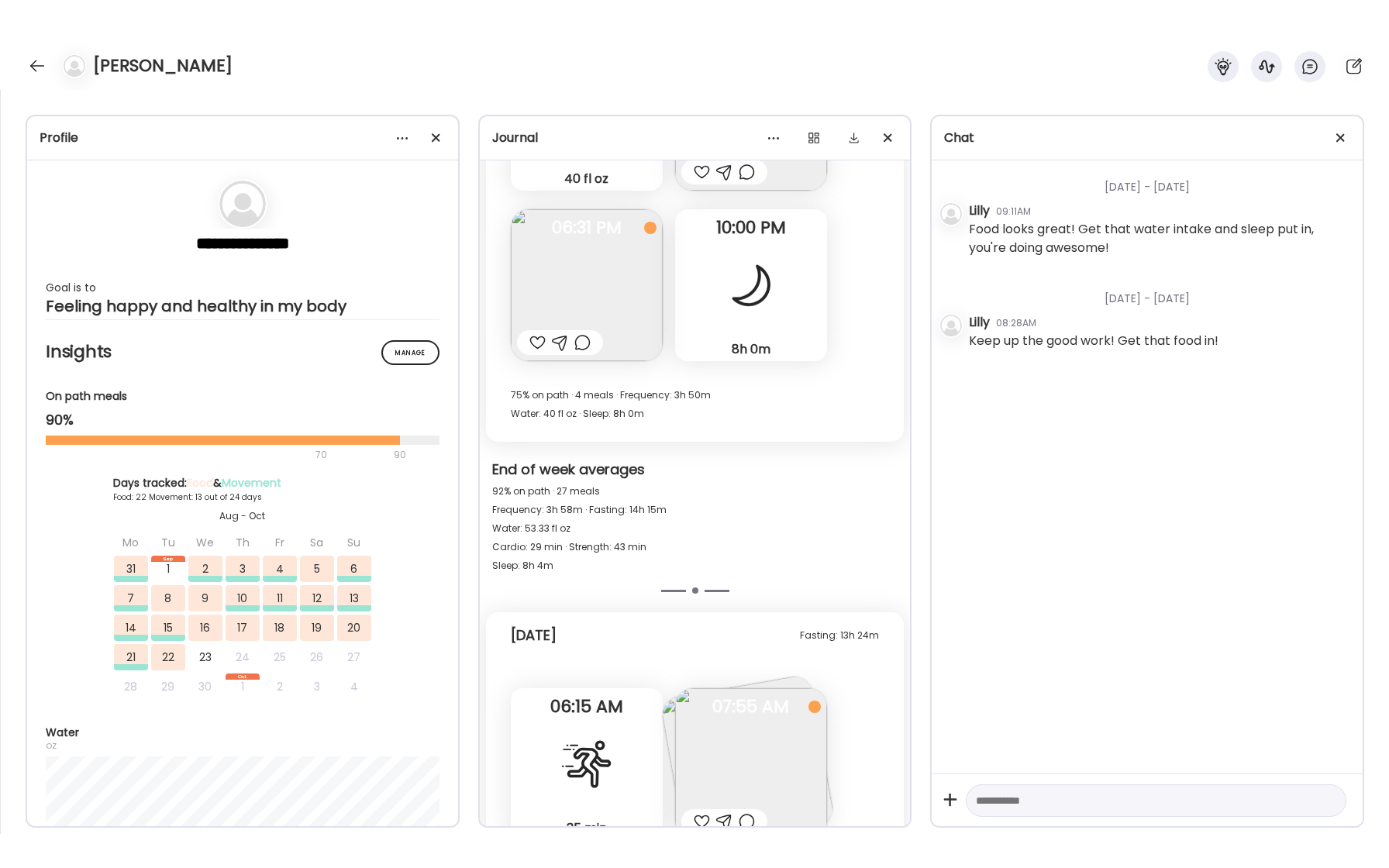
scroll to position [20363, 0]
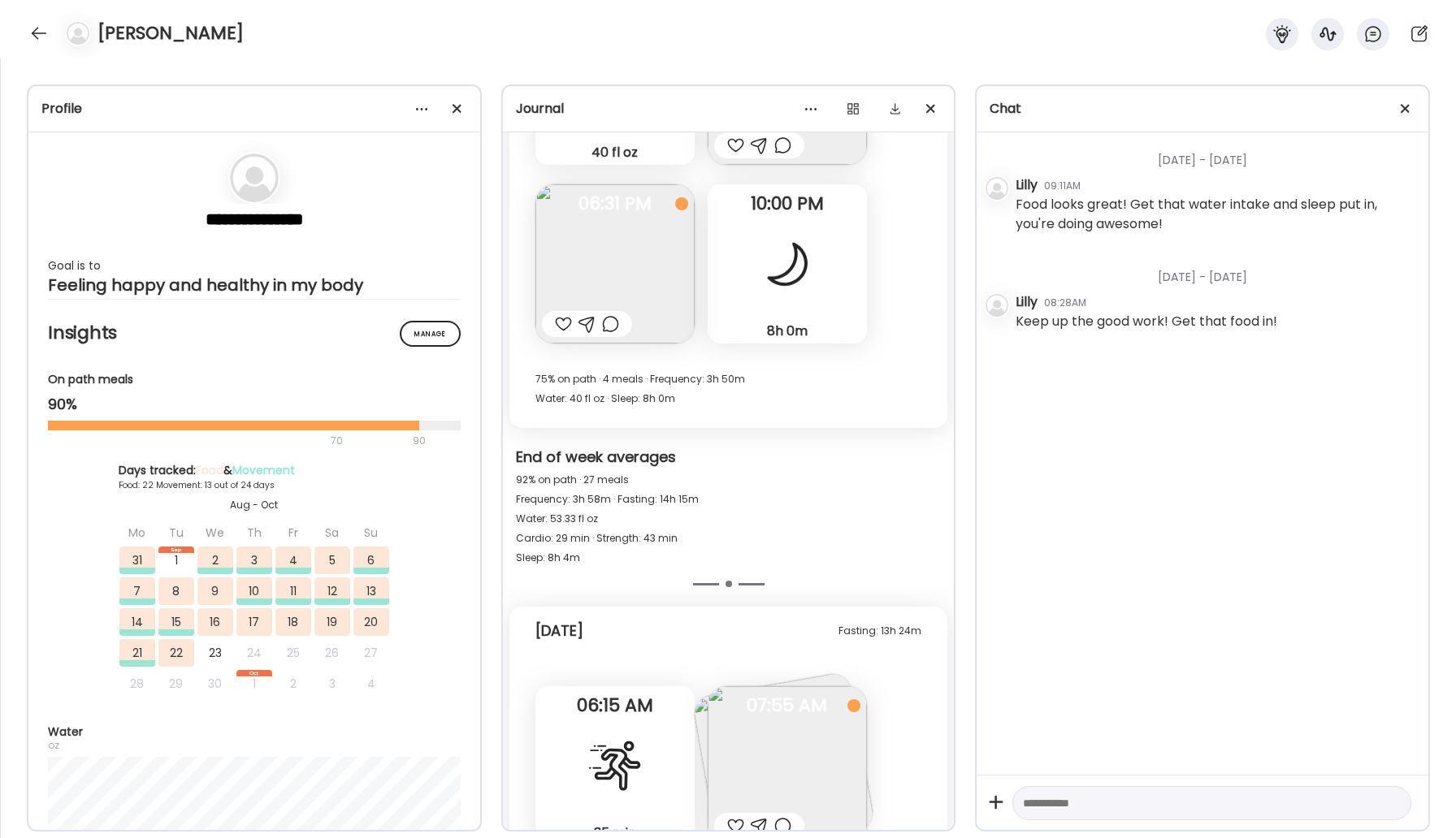
click at [36, 35] on div at bounding box center [39, 33] width 26 height 26
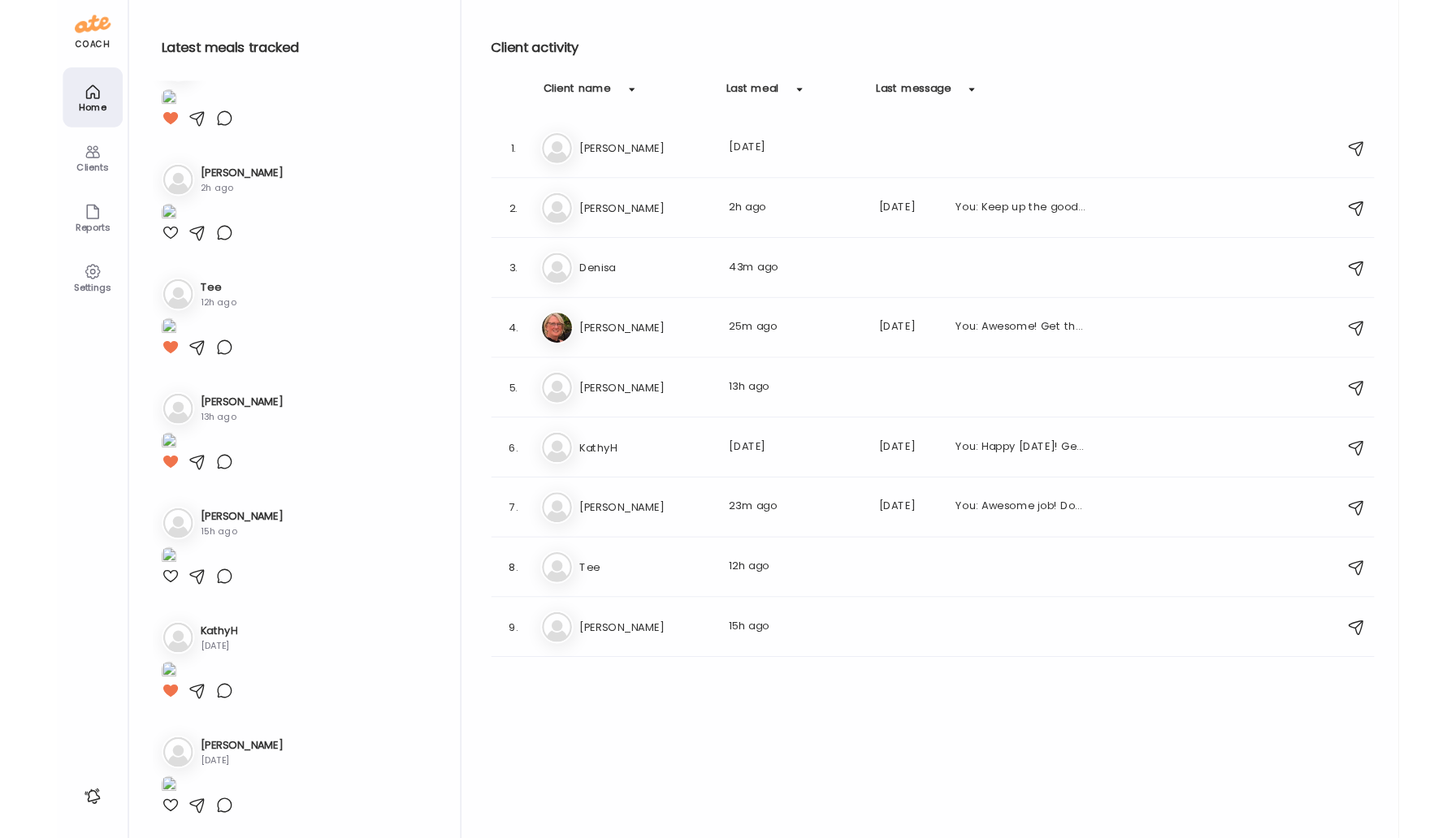
scroll to position [369, 0]
